Goal: Find specific page/section: Locate a particular part of the current website

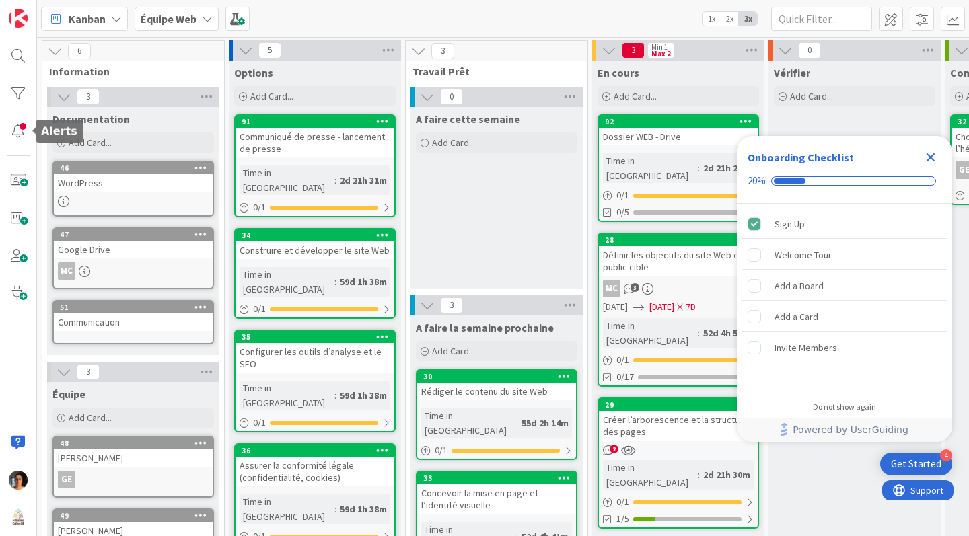
click at [17, 131] on div at bounding box center [18, 131] width 27 height 27
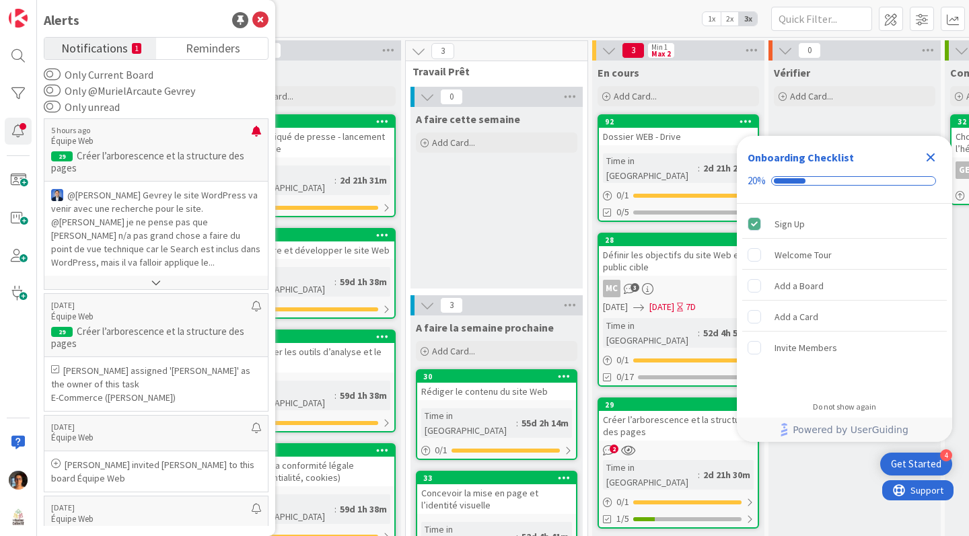
click at [157, 282] on button at bounding box center [155, 282] width 223 height 13
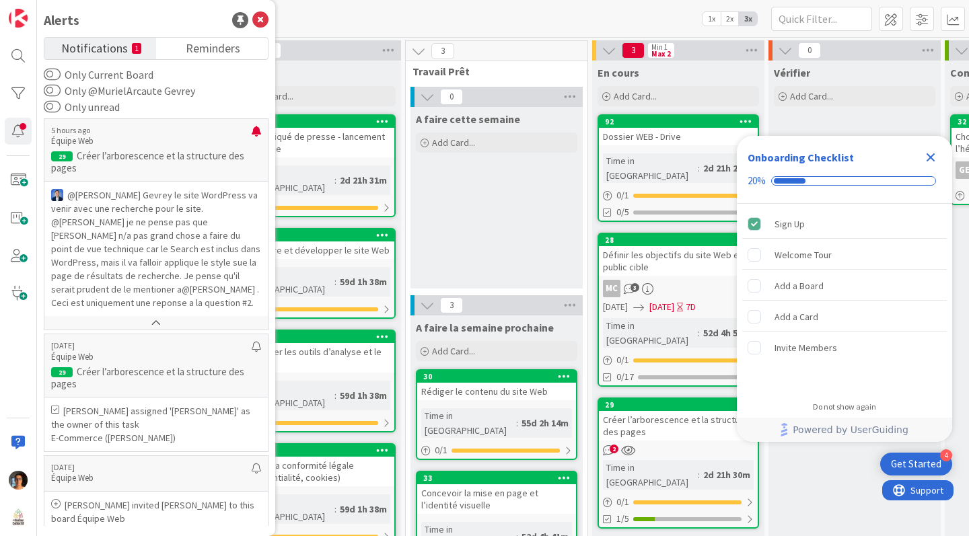
click at [144, 151] on p "Créer l’arborescence et la structure des pages" at bounding box center [156, 162] width 210 height 24
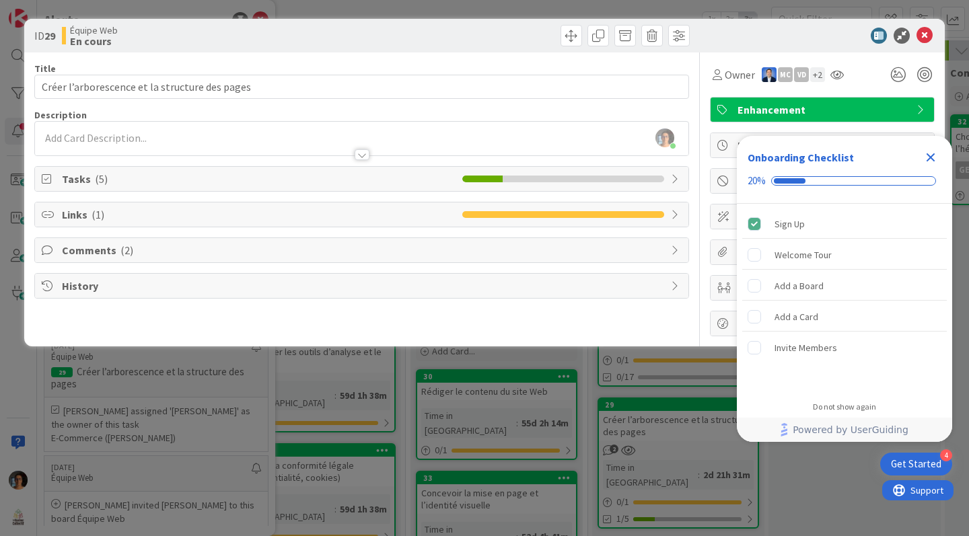
click at [930, 159] on icon "Close Checklist" at bounding box center [930, 157] width 16 height 16
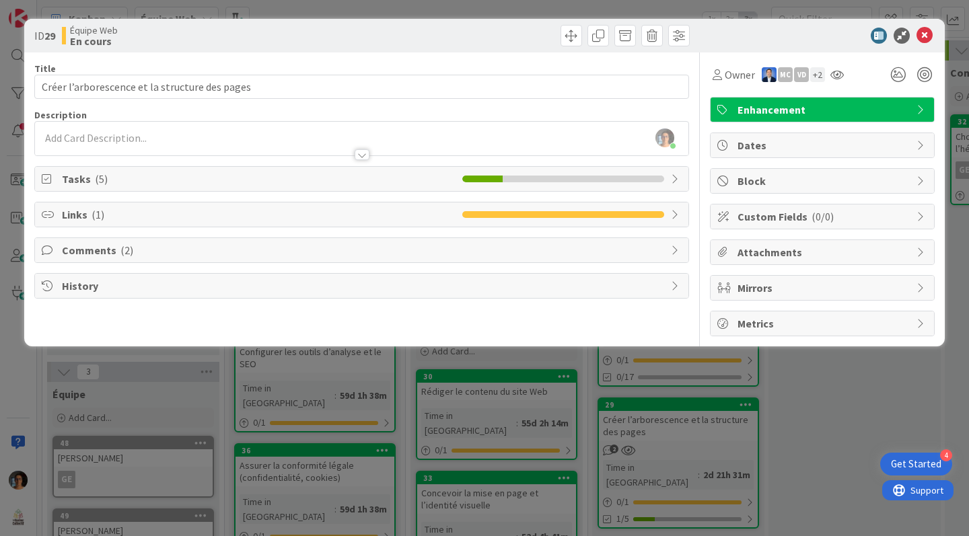
click at [120, 178] on span "Tasks ( 5 )" at bounding box center [259, 179] width 394 height 16
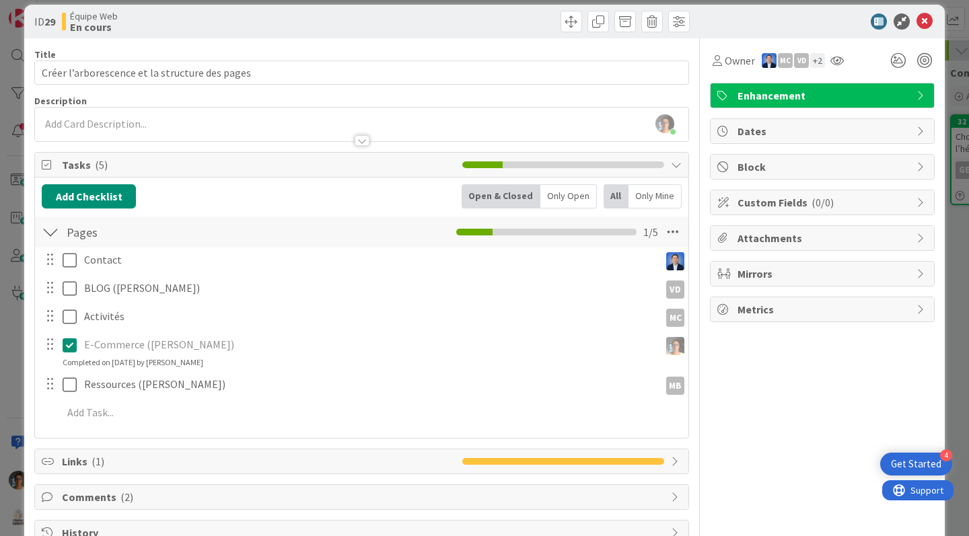
scroll to position [52, 0]
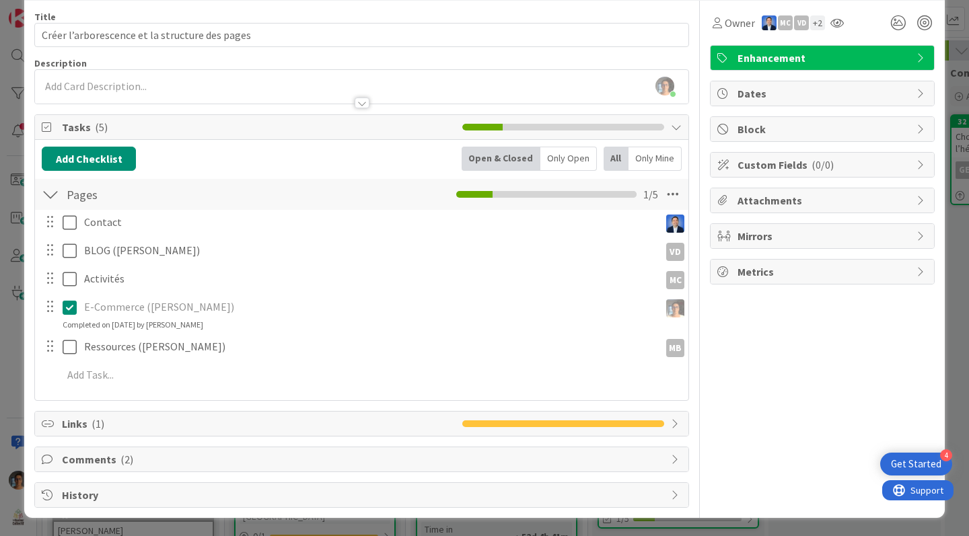
click at [208, 454] on span "Comments ( 2 )" at bounding box center [363, 459] width 602 height 16
type input "Créer l’arborescence et la structure des pages"
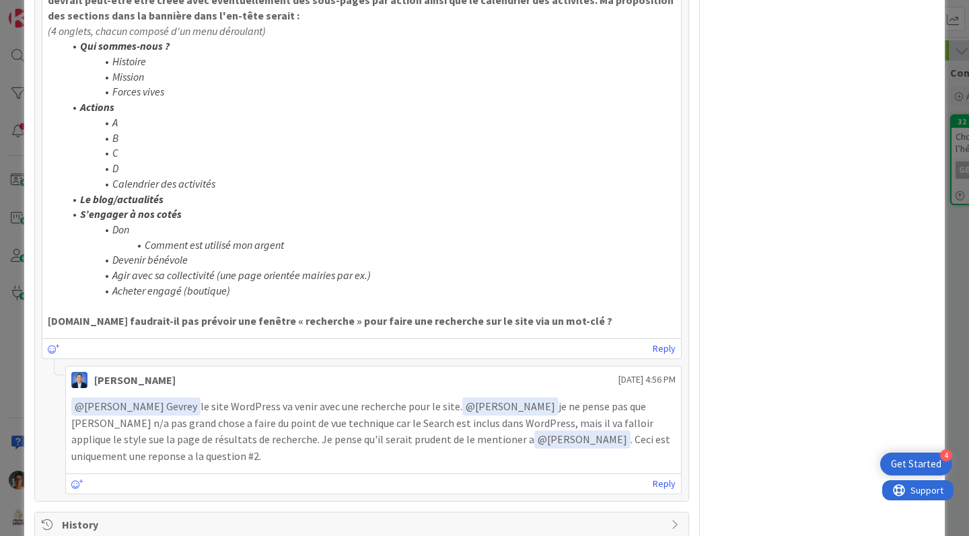
scroll to position [661, 0]
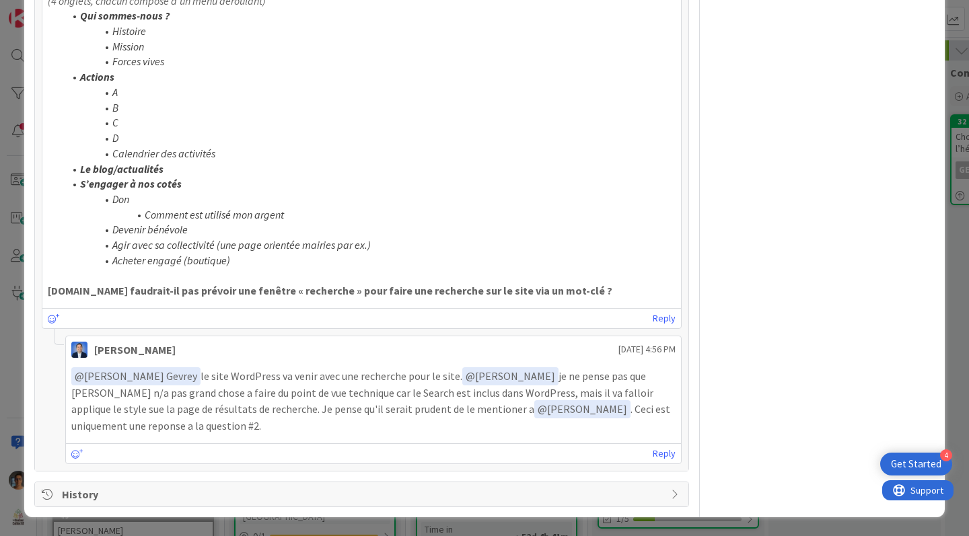
click at [73, 456] on icon at bounding box center [77, 453] width 12 height 9
click at [76, 454] on icon at bounding box center [77, 453] width 12 height 9
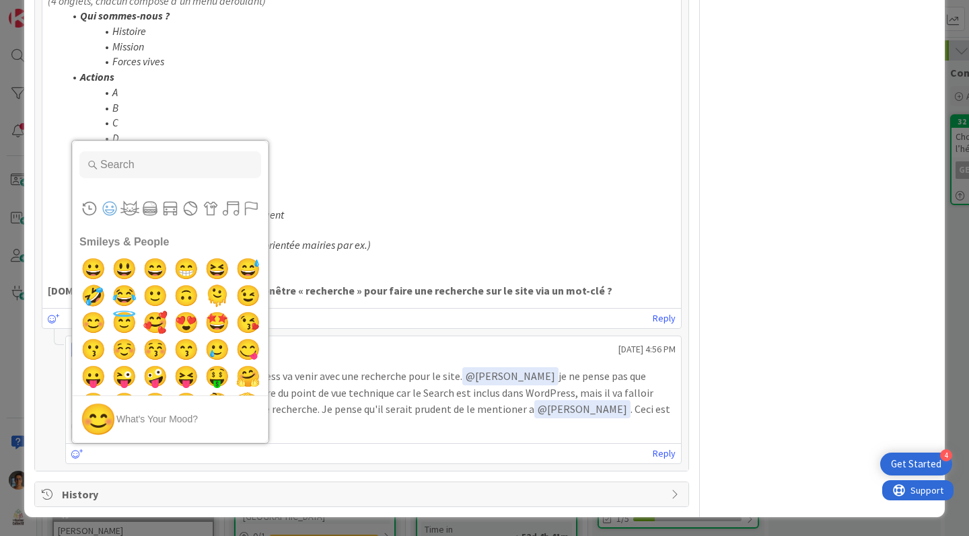
click at [76, 454] on icon at bounding box center [77, 453] width 12 height 9
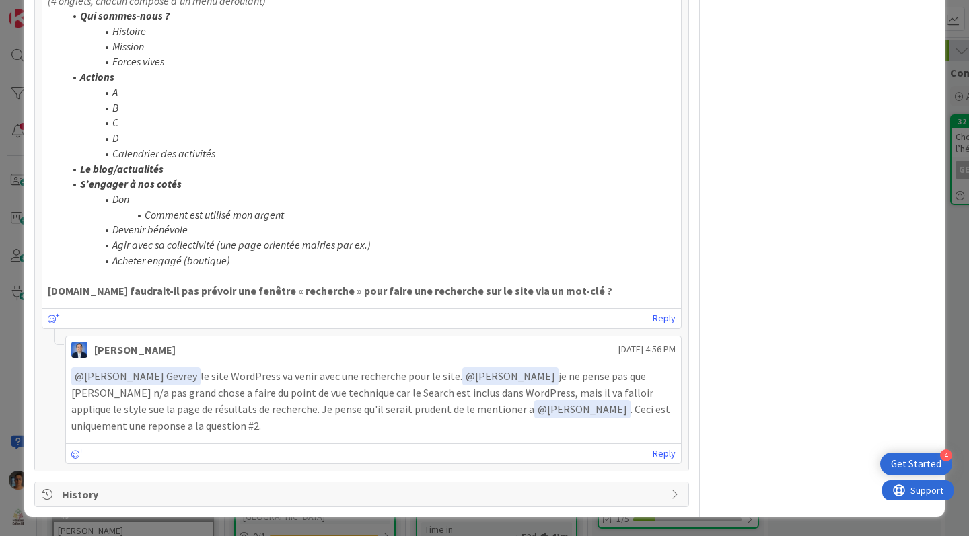
click at [76, 452] on icon at bounding box center [77, 453] width 12 height 9
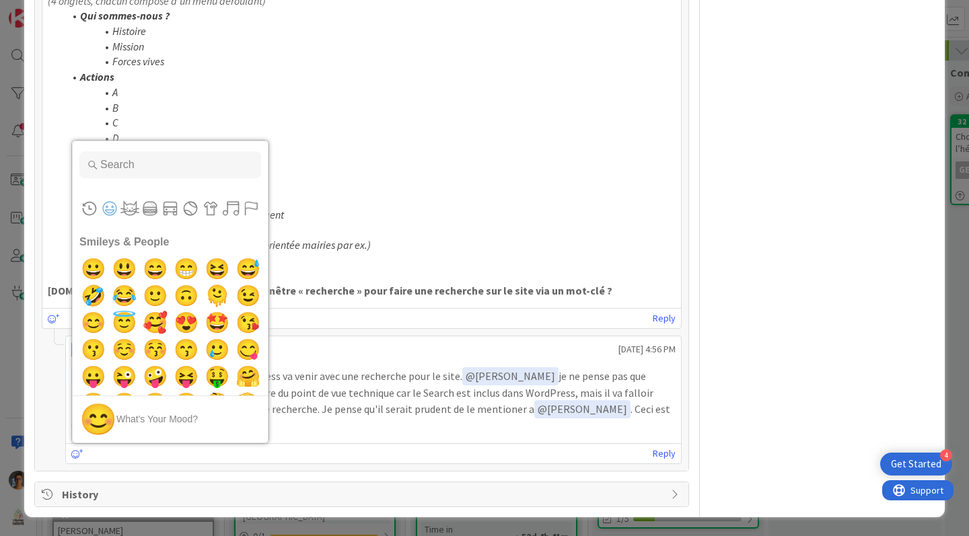
click at [450, 128] on li "C" at bounding box center [370, 122] width 612 height 15
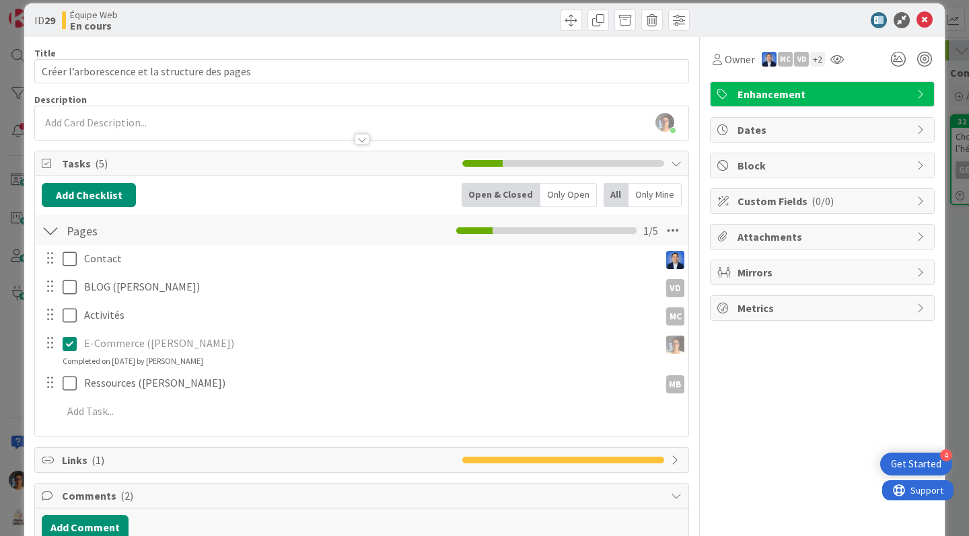
scroll to position [0, 0]
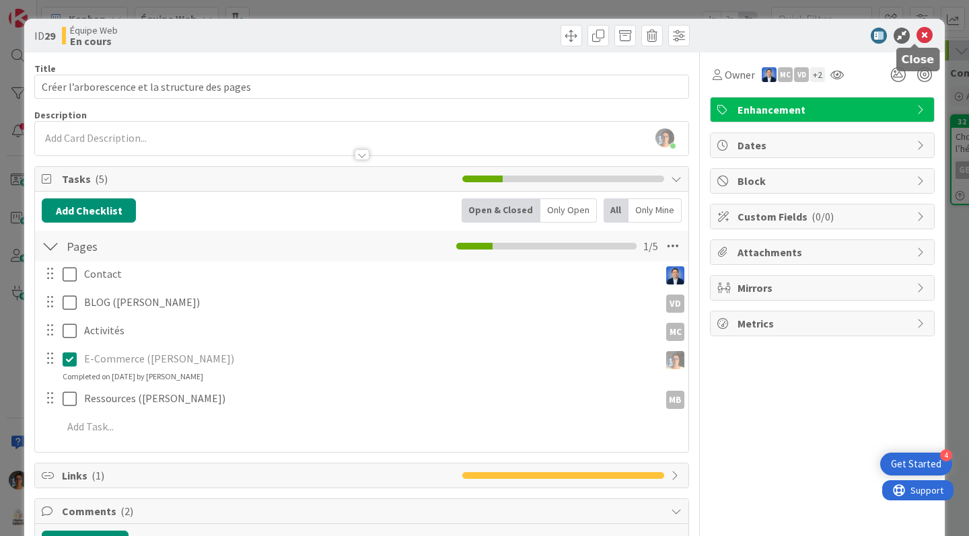
click at [916, 30] on icon at bounding box center [924, 36] width 16 height 16
